Goal: Task Accomplishment & Management: Manage account settings

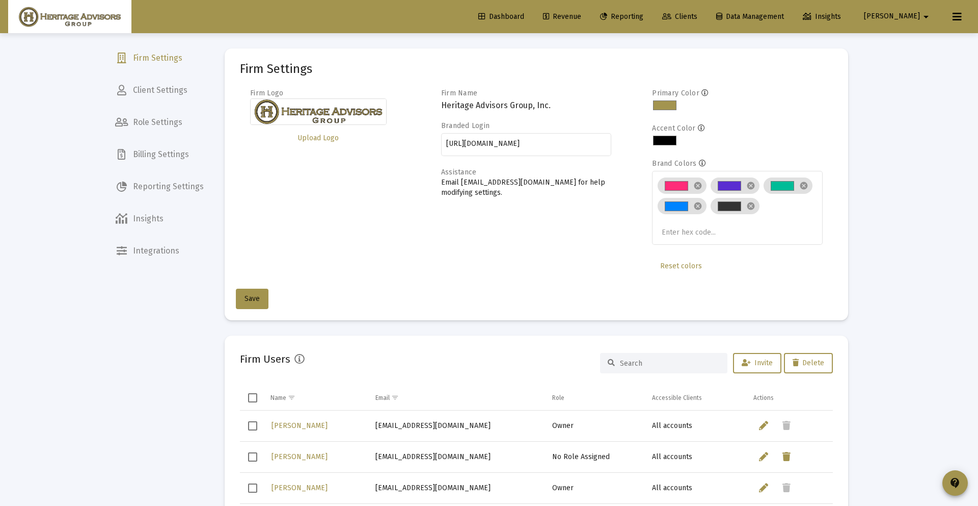
scroll to position [53, 0]
